Goal: Task Accomplishment & Management: Manage account settings

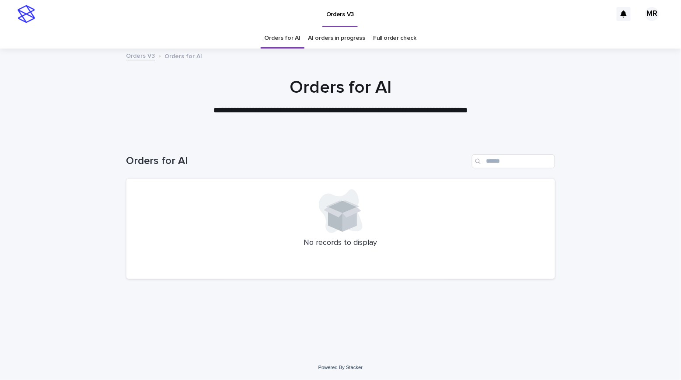
click at [352, 40] on link "AI orders in progress" at bounding box center [336, 38] width 57 height 21
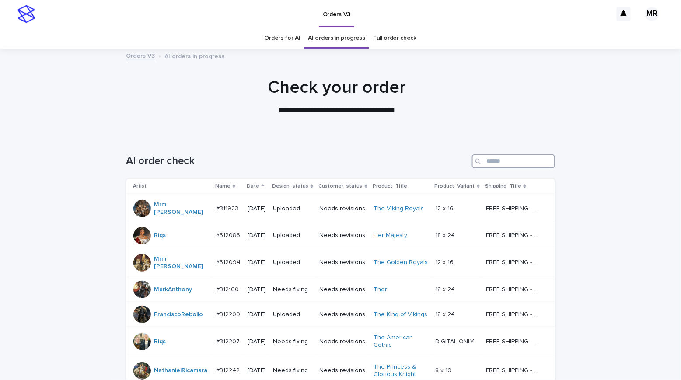
click at [494, 161] on input "Search" at bounding box center [513, 161] width 83 height 14
type input "***"
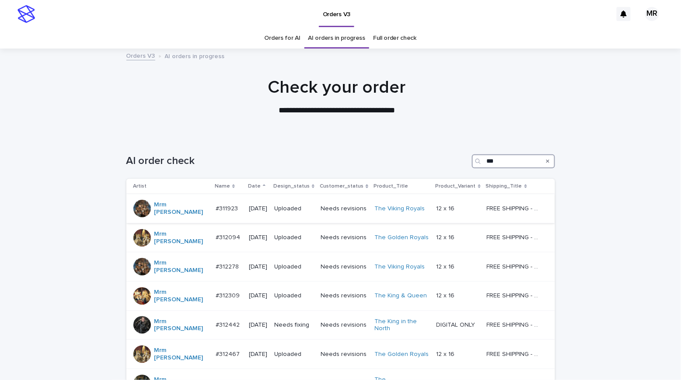
scroll to position [267, 0]
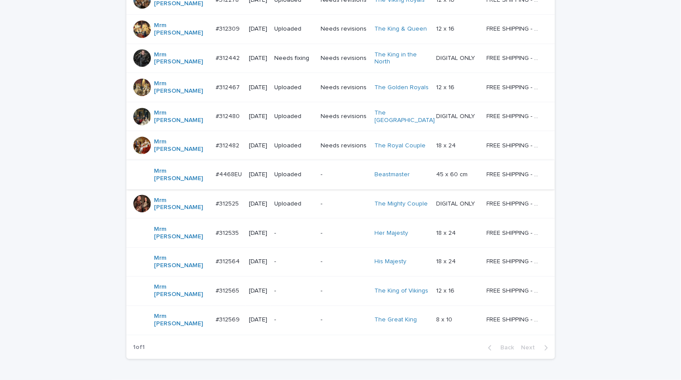
scroll to position [248, 0]
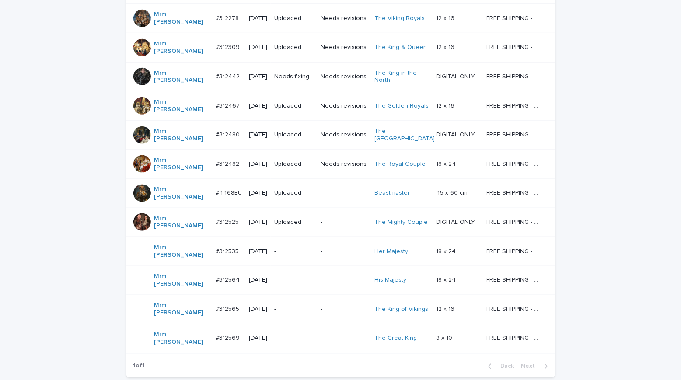
click at [313, 63] on td "Needs fixing" at bounding box center [294, 76] width 46 height 29
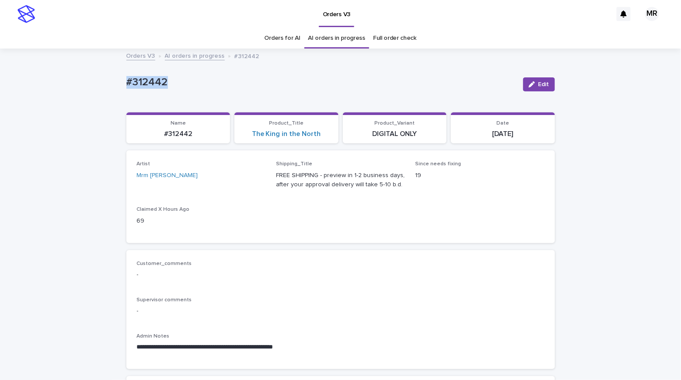
drag, startPoint x: 185, startPoint y: 83, endPoint x: 79, endPoint y: 77, distance: 105.6
copy p "#312442"
click at [371, 69] on div "#312442 Edit" at bounding box center [340, 84] width 429 height 35
copy p "#312442"
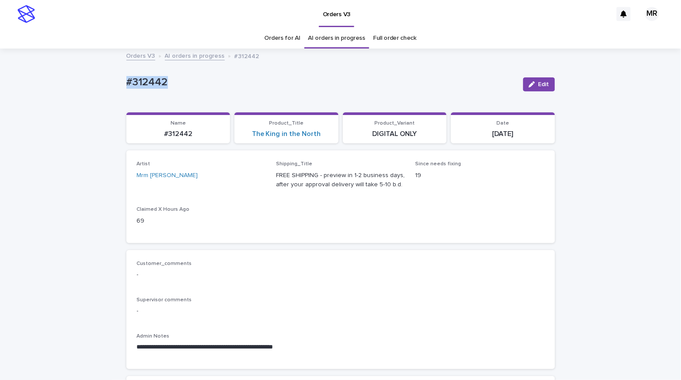
copy p "#312442"
click at [538, 83] on span "Edit" at bounding box center [543, 84] width 11 height 6
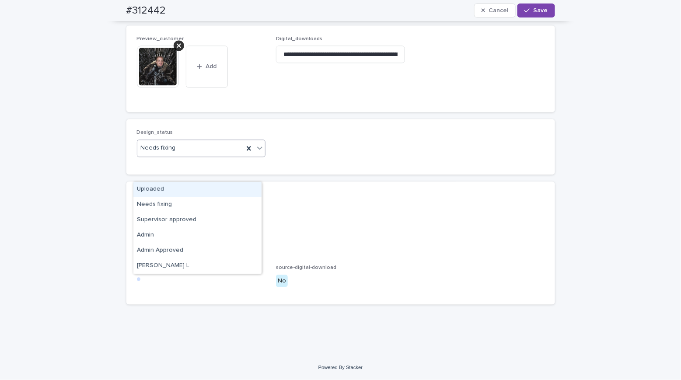
click at [161, 187] on div "Uploaded" at bounding box center [197, 189] width 128 height 15
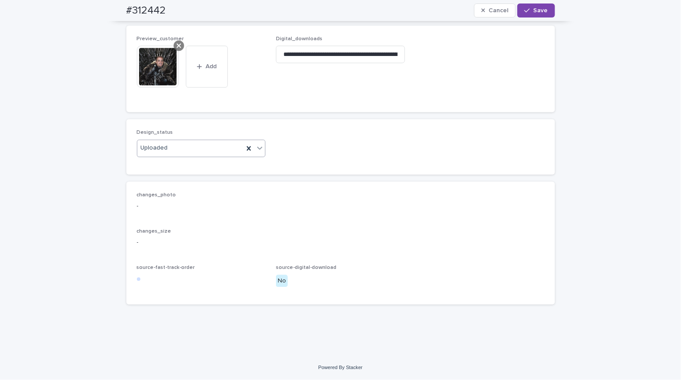
click at [177, 49] on icon at bounding box center [179, 45] width 4 height 7
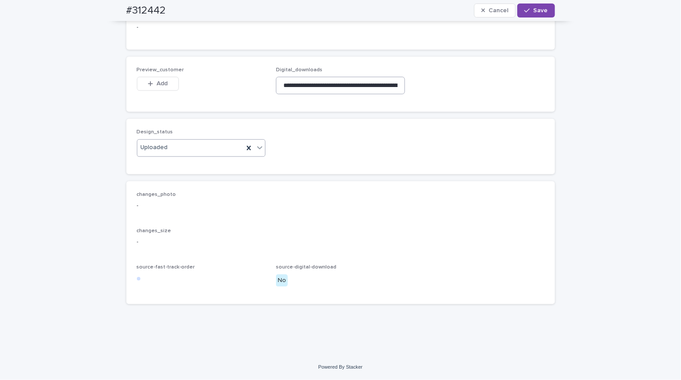
scroll to position [550, 0]
click at [300, 88] on input "**********" at bounding box center [340, 85] width 129 height 17
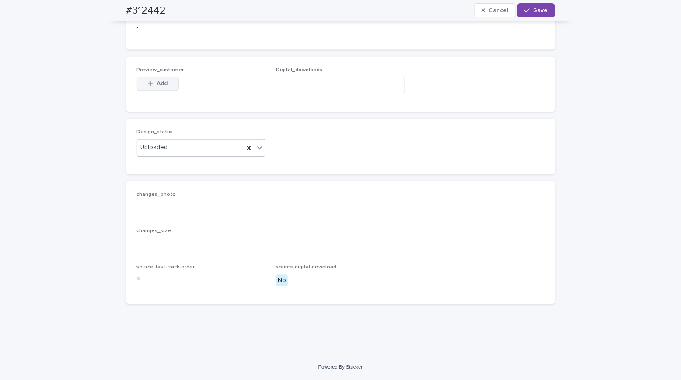
click at [153, 81] on button "Add" at bounding box center [158, 84] width 42 height 14
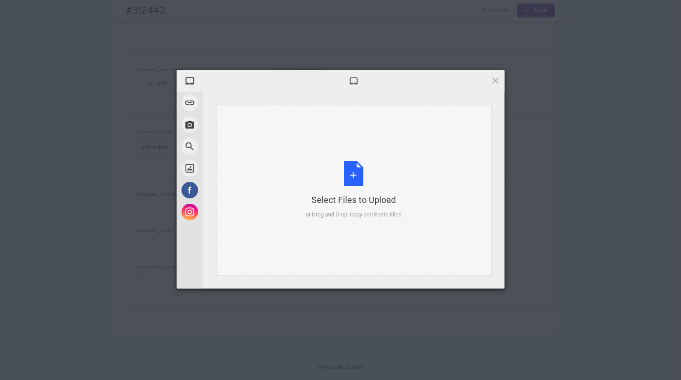
click at [360, 178] on div "Select Files to Upload or Drag and Drop, Copy and Paste Files" at bounding box center [354, 190] width 96 height 58
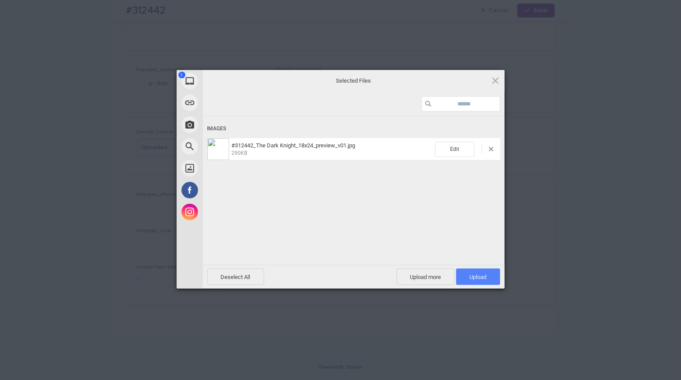
click at [474, 282] on span "Upload 1" at bounding box center [478, 277] width 44 height 17
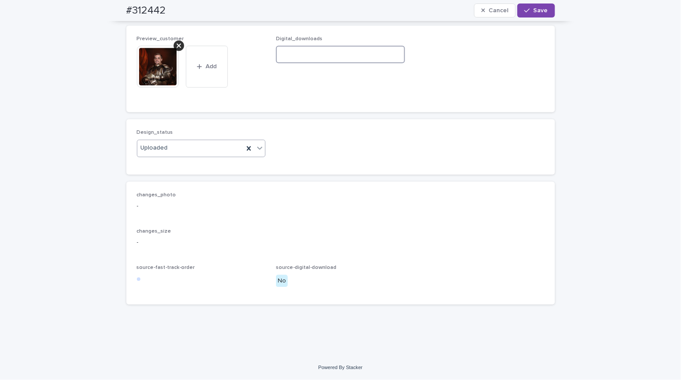
click at [285, 63] on input at bounding box center [340, 53] width 129 height 17
paste input "**********"
type input "**********"
click at [524, 11] on icon "button" at bounding box center [526, 11] width 5 height 4
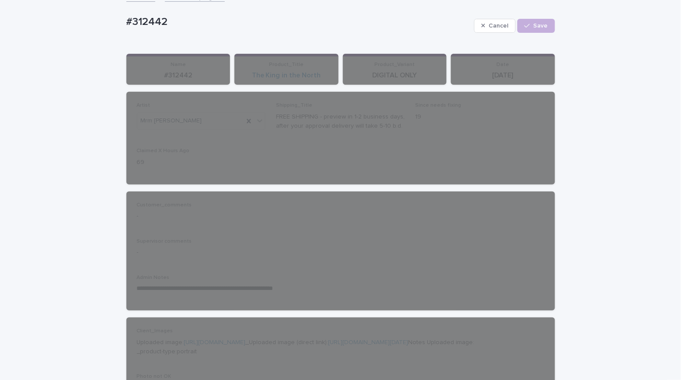
scroll to position [39, 0]
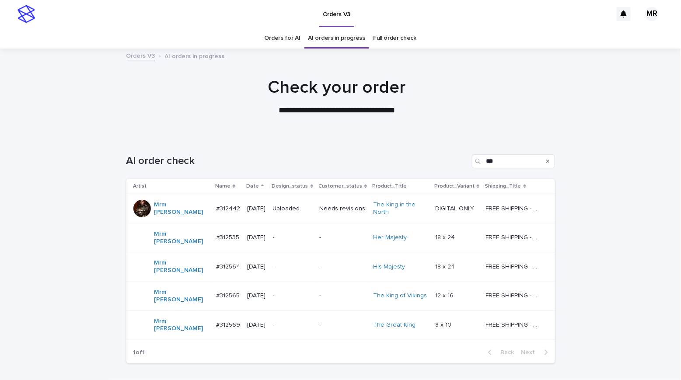
click at [284, 322] on p "-" at bounding box center [293, 325] width 40 height 7
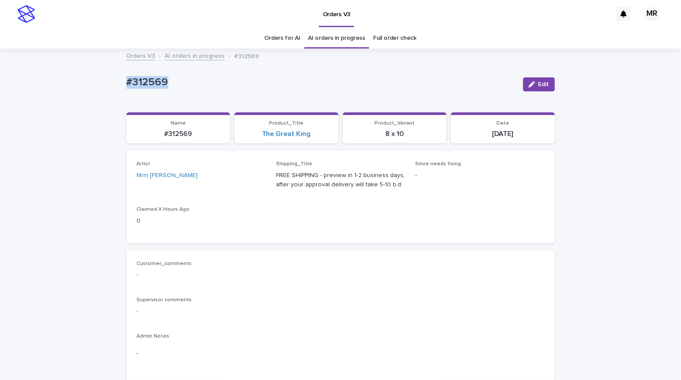
drag, startPoint x: 139, startPoint y: 81, endPoint x: 113, endPoint y: 78, distance: 25.6
click at [272, 133] on link "The Great King" at bounding box center [286, 134] width 49 height 8
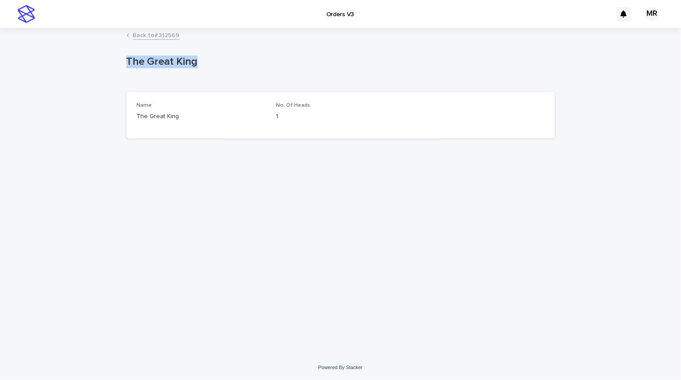
drag, startPoint x: 195, startPoint y: 63, endPoint x: 68, endPoint y: 62, distance: 126.9
click at [52, 60] on div "Loading... Saving… Loading... Saving… The Great King The Great King Sorry, ther…" at bounding box center [340, 192] width 681 height 326
copy p "The Great King"
click at [77, 48] on div "Loading... Saving… Loading... Saving… The Great King The Great King Sorry, ther…" at bounding box center [340, 192] width 681 height 326
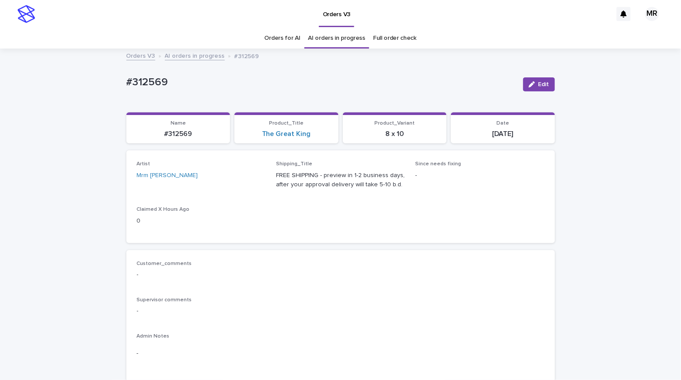
scroll to position [28, 0]
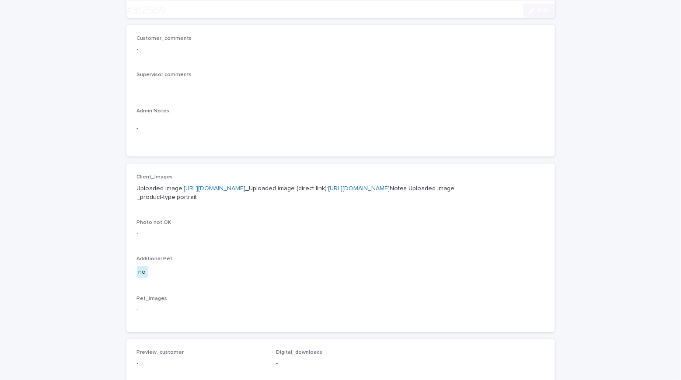
scroll to position [303, 0]
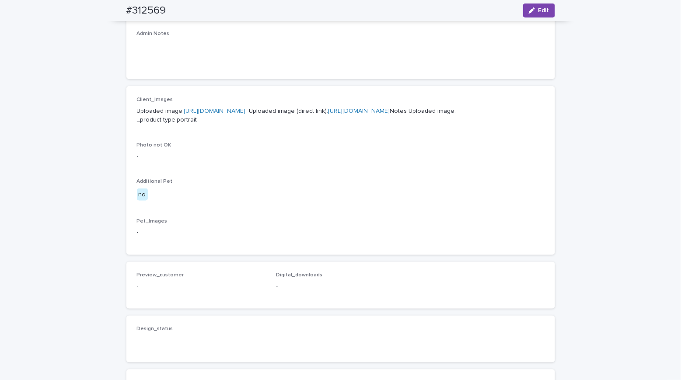
click at [225, 109] on link "[URL][DOMAIN_NAME]" at bounding box center [215, 111] width 62 height 6
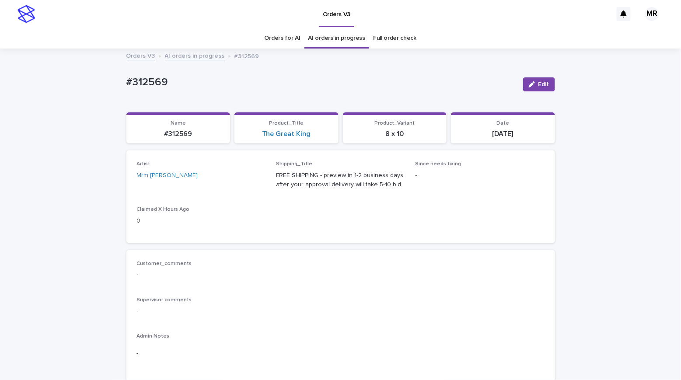
click at [163, 88] on p "#312569" at bounding box center [321, 82] width 390 height 13
drag, startPoint x: 177, startPoint y: 80, endPoint x: 89, endPoint y: 80, distance: 87.5
copy p "#312569"
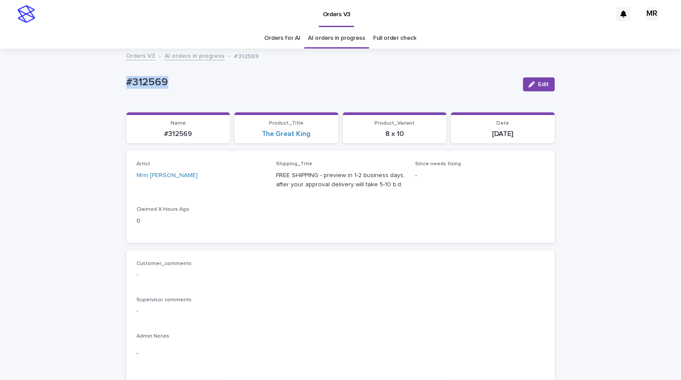
copy p "#312569"
click at [282, 133] on link "The Great King" at bounding box center [286, 134] width 49 height 8
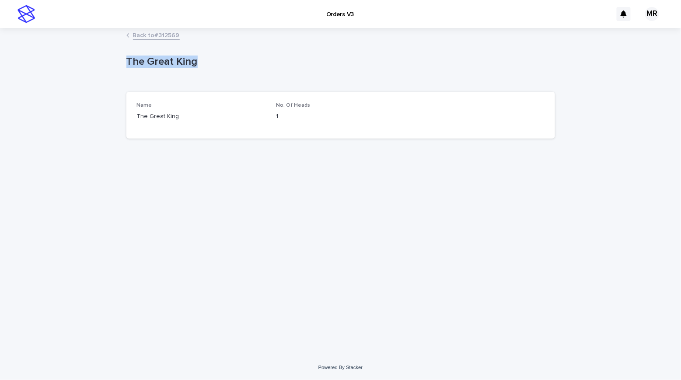
drag, startPoint x: 211, startPoint y: 60, endPoint x: 87, endPoint y: 56, distance: 124.3
click at [86, 56] on div "Loading... Saving… Loading... Saving… The Great King The Great King Sorry, ther…" at bounding box center [340, 192] width 681 height 326
copy p "The Great King"
click at [86, 39] on div "Back to #312569" at bounding box center [340, 36] width 681 height 12
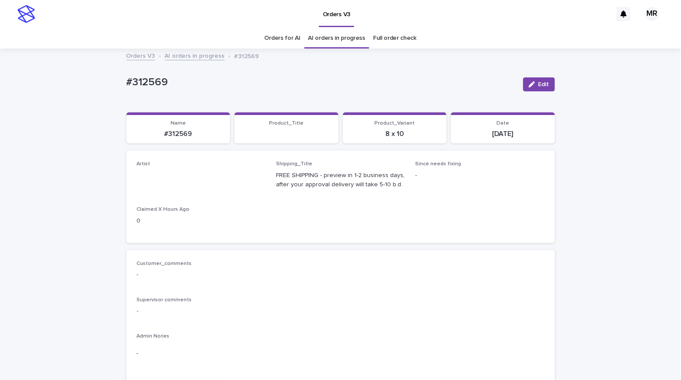
scroll to position [28, 0]
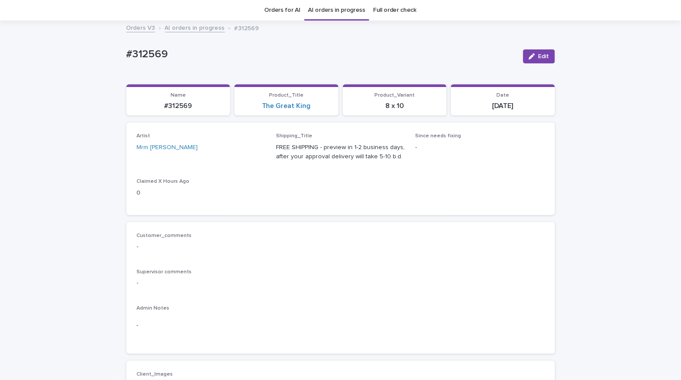
drag, startPoint x: 176, startPoint y: 63, endPoint x: 84, endPoint y: 62, distance: 92.7
drag, startPoint x: 103, startPoint y: 51, endPoint x: 80, endPoint y: 51, distance: 23.2
copy p "#312569"
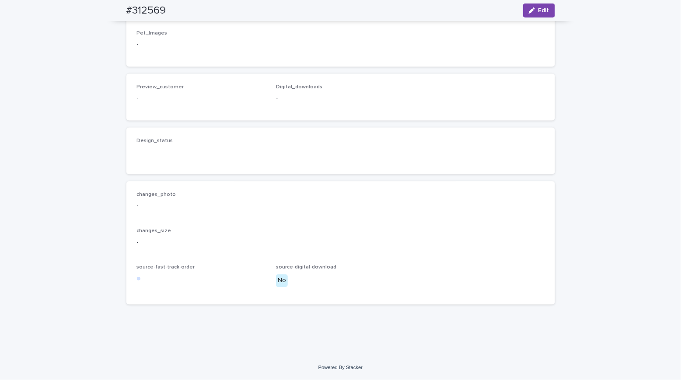
scroll to position [0, 0]
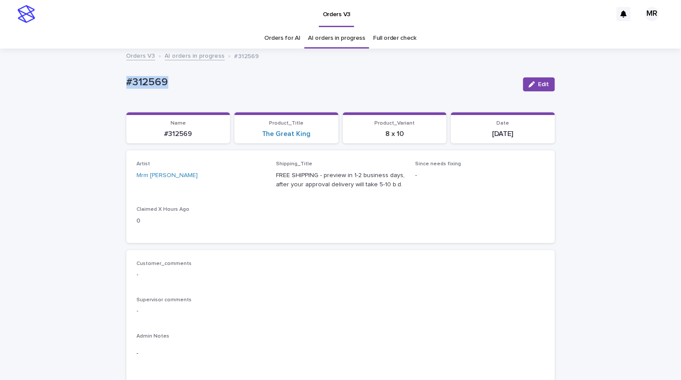
copy p "#312569"
click at [538, 82] on span "Edit" at bounding box center [543, 84] width 11 height 6
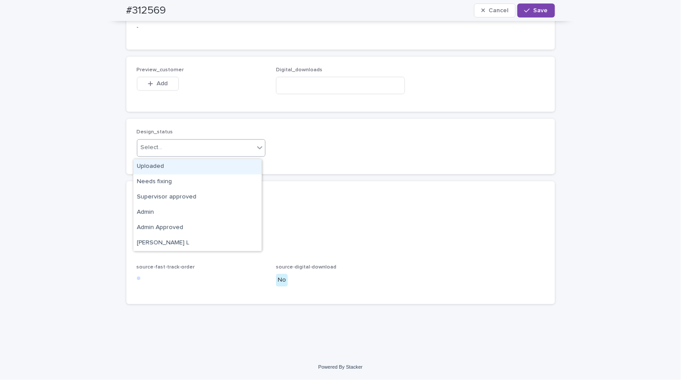
click at [155, 150] on div "Select..." at bounding box center [152, 147] width 22 height 9
click at [160, 164] on div "Uploaded" at bounding box center [197, 166] width 128 height 15
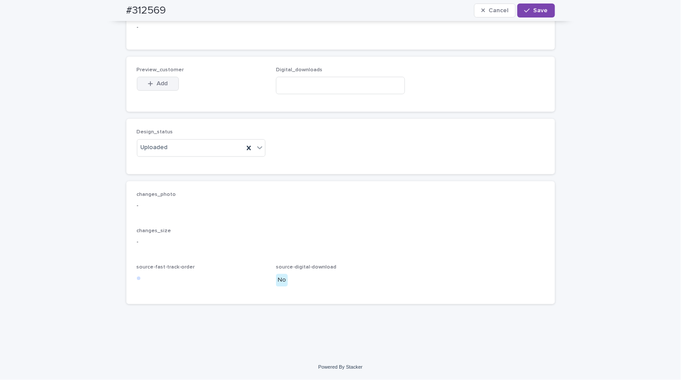
click at [150, 85] on div "button" at bounding box center [152, 84] width 9 height 6
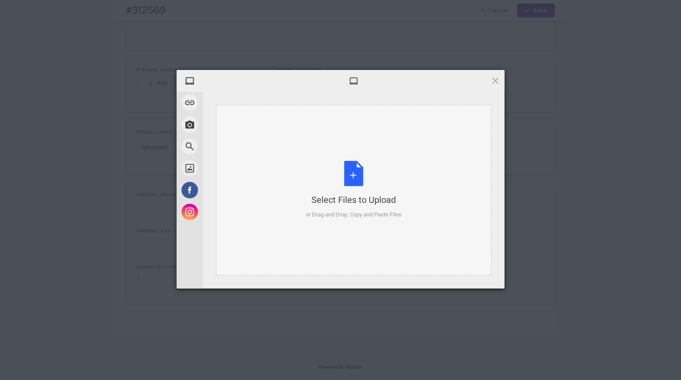
click at [362, 175] on div "Select Files to Upload or Drag and Drop, Copy and Paste Files" at bounding box center [354, 190] width 96 height 58
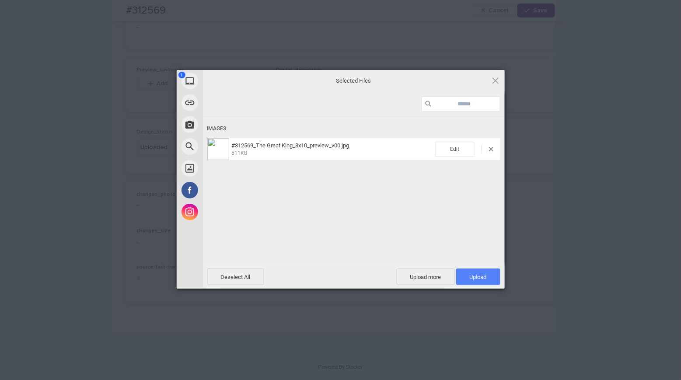
click at [476, 279] on span "Upload 1" at bounding box center [478, 277] width 17 height 7
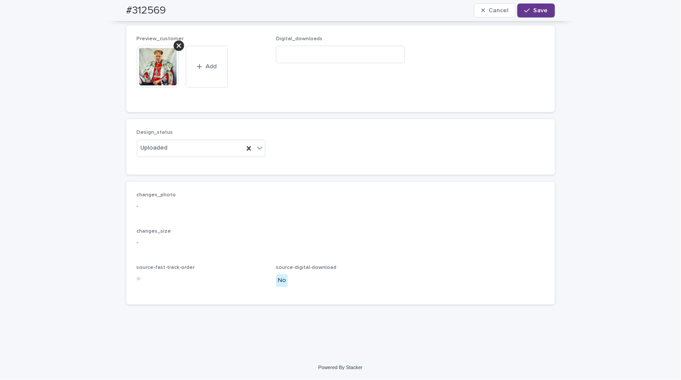
click at [536, 12] on span "Save" at bounding box center [541, 10] width 14 height 6
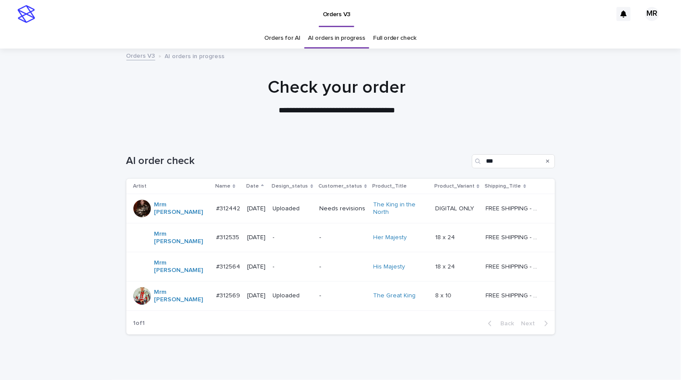
click at [77, 22] on div "Orders V3" at bounding box center [325, 14] width 573 height 28
click at [53, 44] on div "Orders for AI AI orders in progress Full order check" at bounding box center [340, 38] width 681 height 21
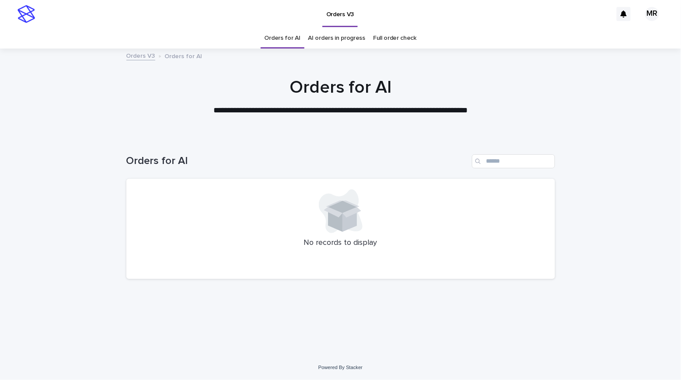
click at [343, 38] on link "AI orders in progress" at bounding box center [336, 38] width 57 height 21
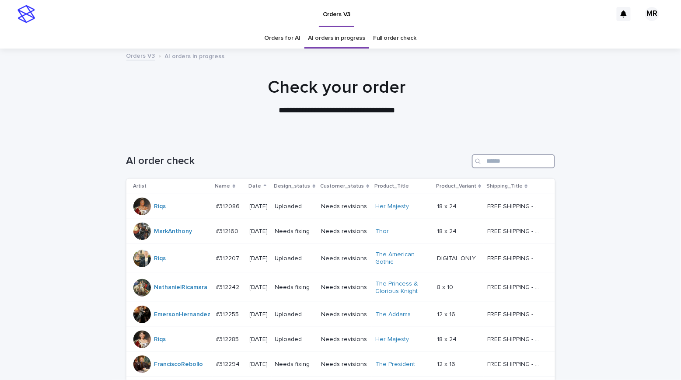
click at [503, 157] on input "Search" at bounding box center [513, 161] width 83 height 14
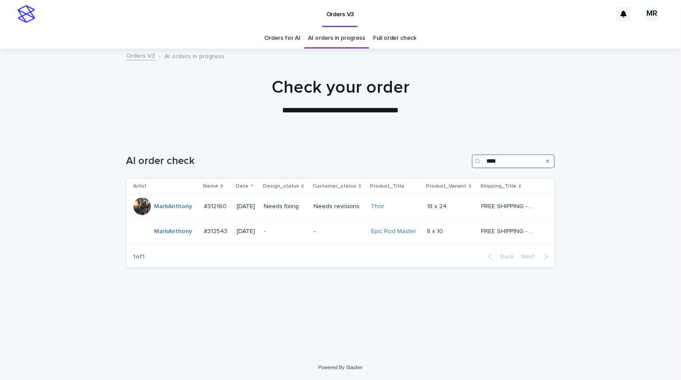
click at [515, 159] on input "****" at bounding box center [513, 161] width 83 height 14
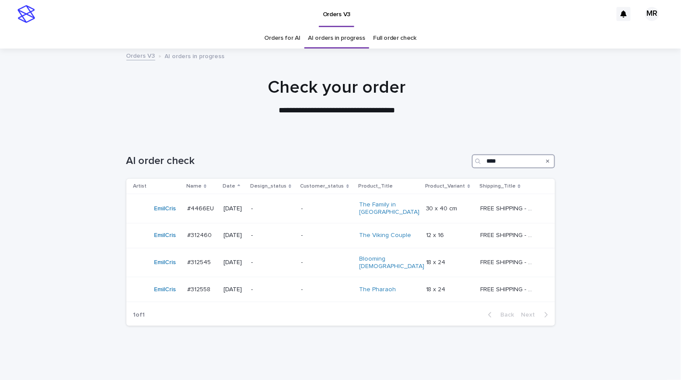
click at [504, 161] on input "****" at bounding box center [513, 161] width 83 height 14
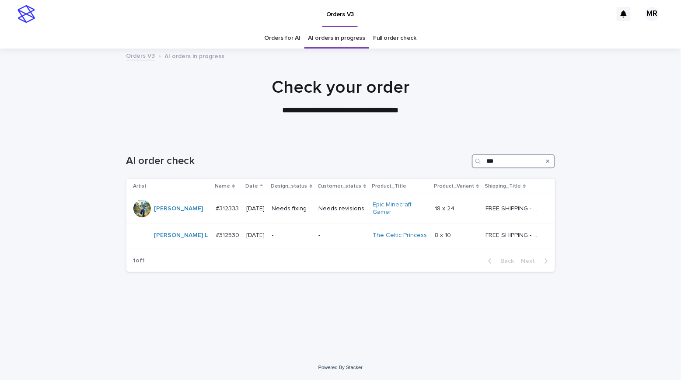
click at [517, 162] on input "***" at bounding box center [513, 161] width 83 height 14
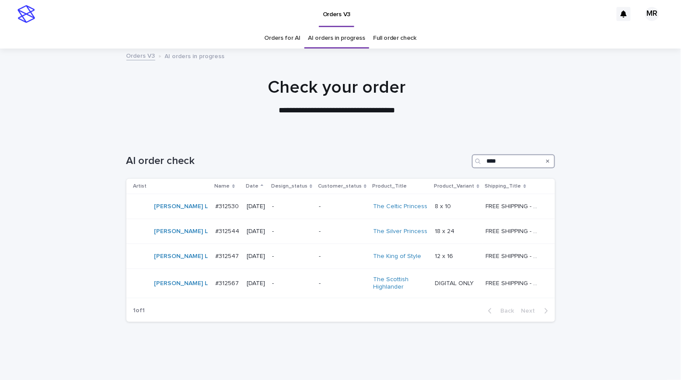
drag, startPoint x: 508, startPoint y: 164, endPoint x: 510, endPoint y: 160, distance: 4.7
click at [510, 160] on input "****" at bounding box center [513, 161] width 83 height 14
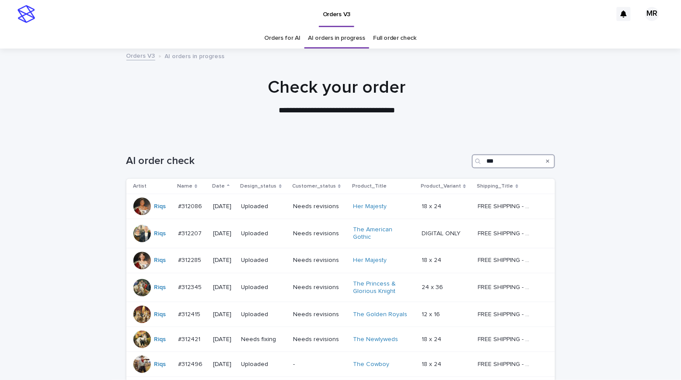
type input "***"
click at [276, 34] on link "Orders for AI" at bounding box center [283, 38] width 36 height 21
